Goal: Find specific page/section: Find specific page/section

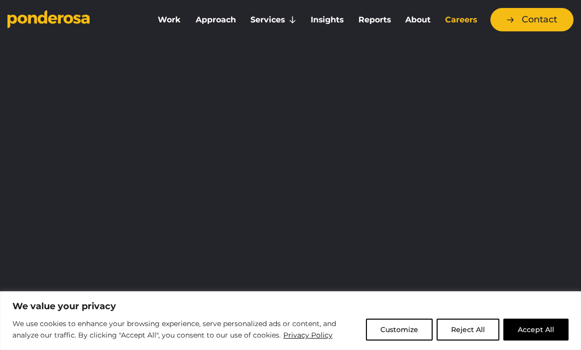
click at [461, 17] on link "Careers" at bounding box center [461, 19] width 42 height 21
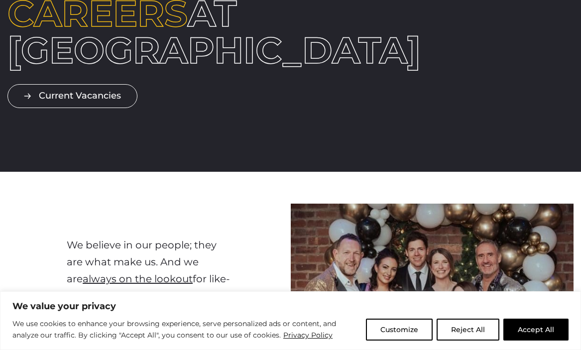
scroll to position [188, 0]
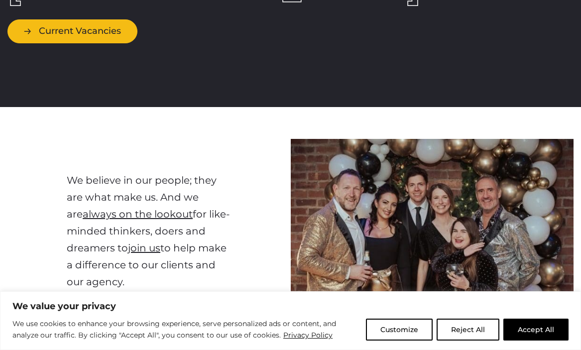
click at [97, 43] on link "Current Vacancies" at bounding box center [72, 30] width 130 height 23
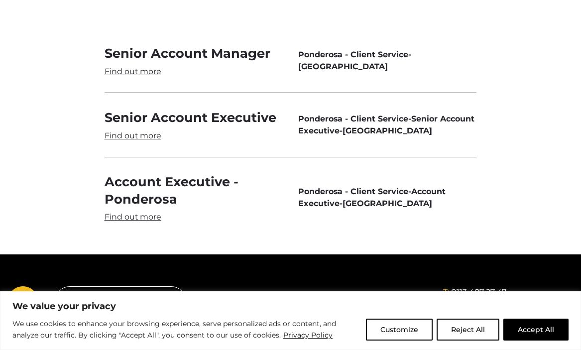
scroll to position [2875, 0]
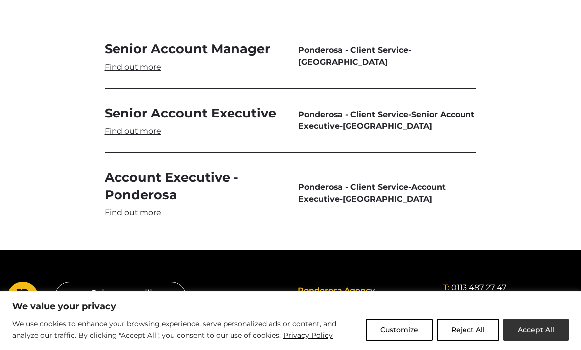
click at [526, 331] on button "Accept All" at bounding box center [535, 330] width 65 height 22
